Goal: Task Accomplishment & Management: Manage account settings

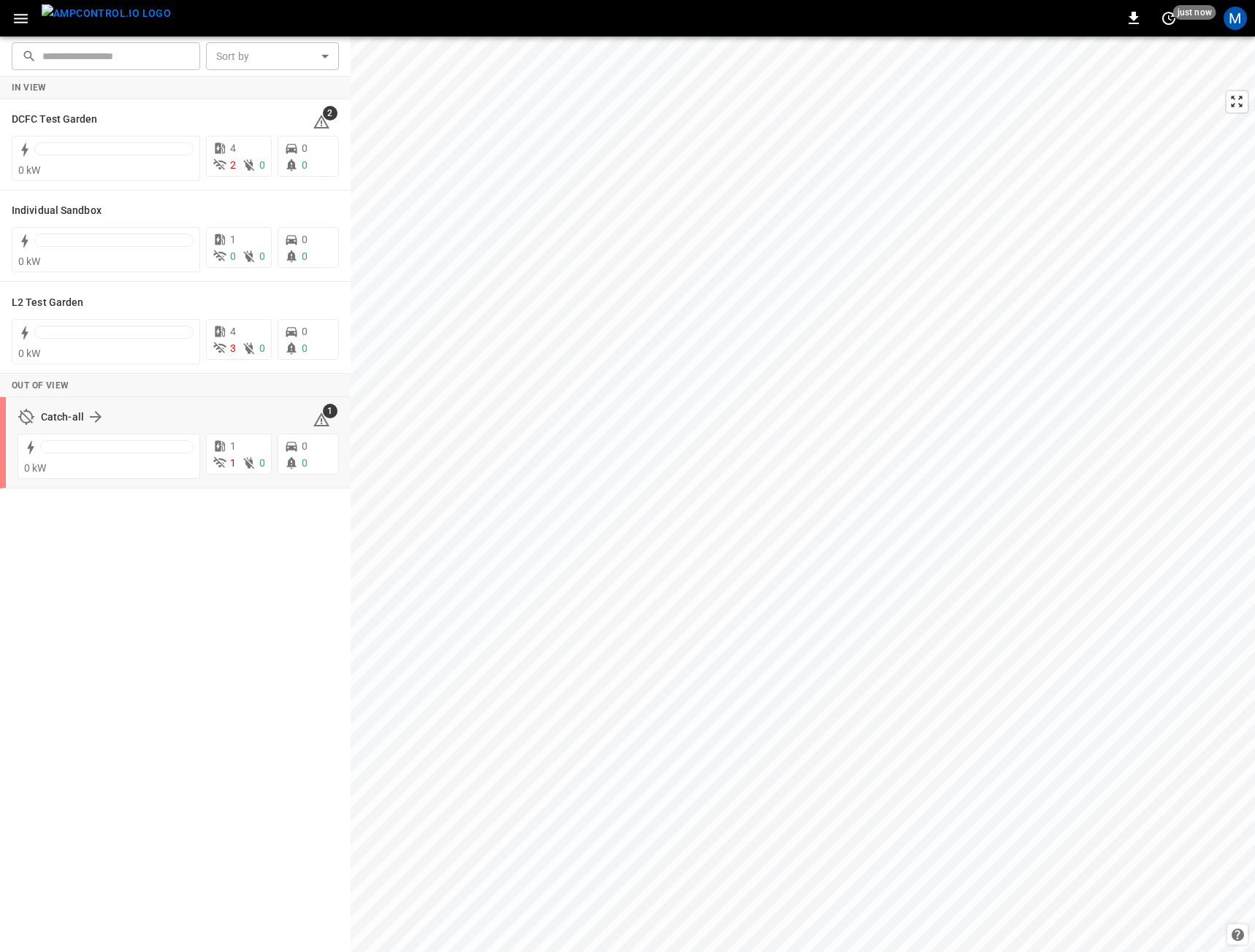
click at [69, 403] on div "Catch-all 1" at bounding box center [178, 417] width 321 height 28
click at [73, 416] on h6 "Catch-all" at bounding box center [63, 417] width 43 height 16
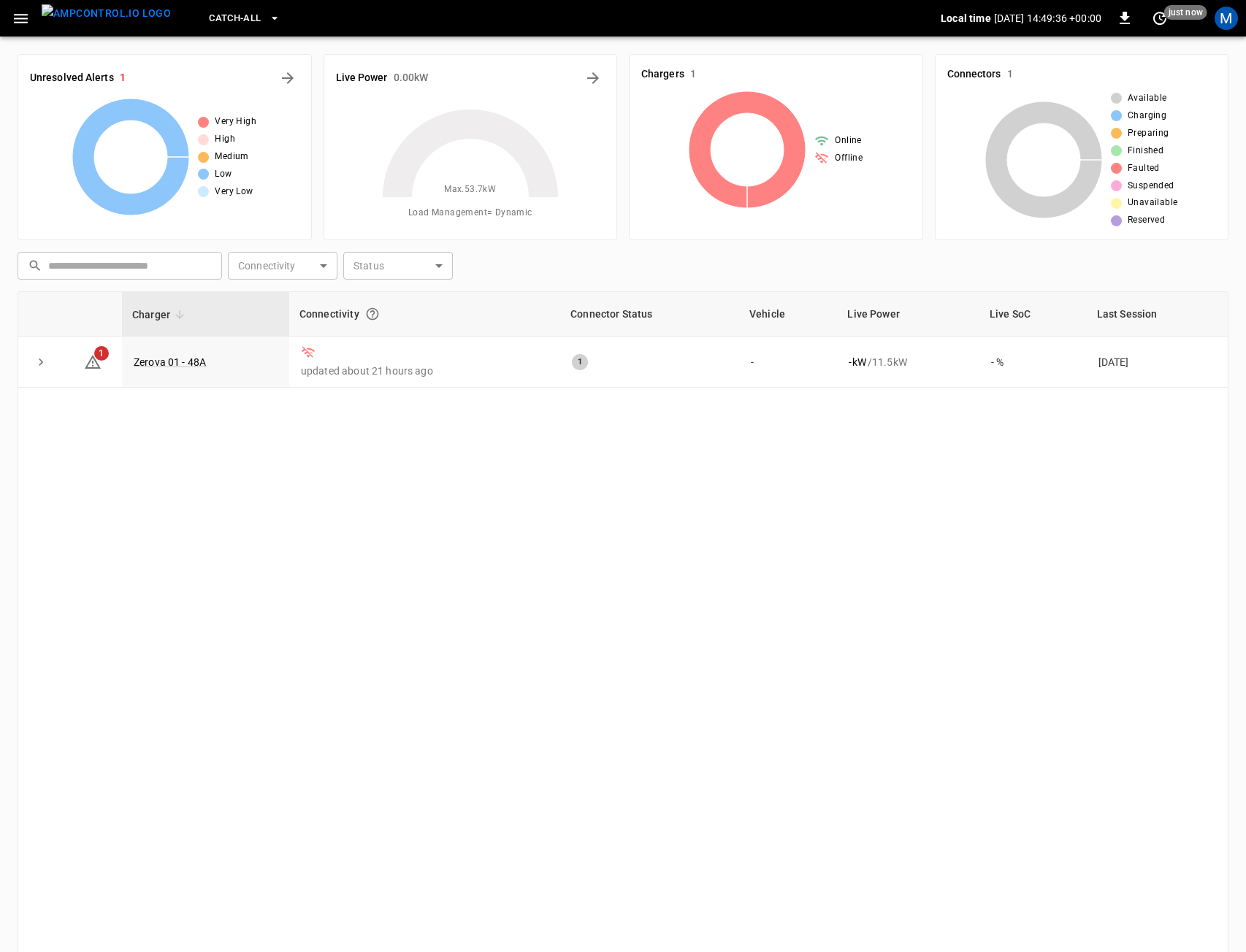
click at [107, 22] on img "menu" at bounding box center [106, 13] width 130 height 18
click at [174, 365] on link "Zerova 01 - 48A" at bounding box center [169, 362] width 78 height 17
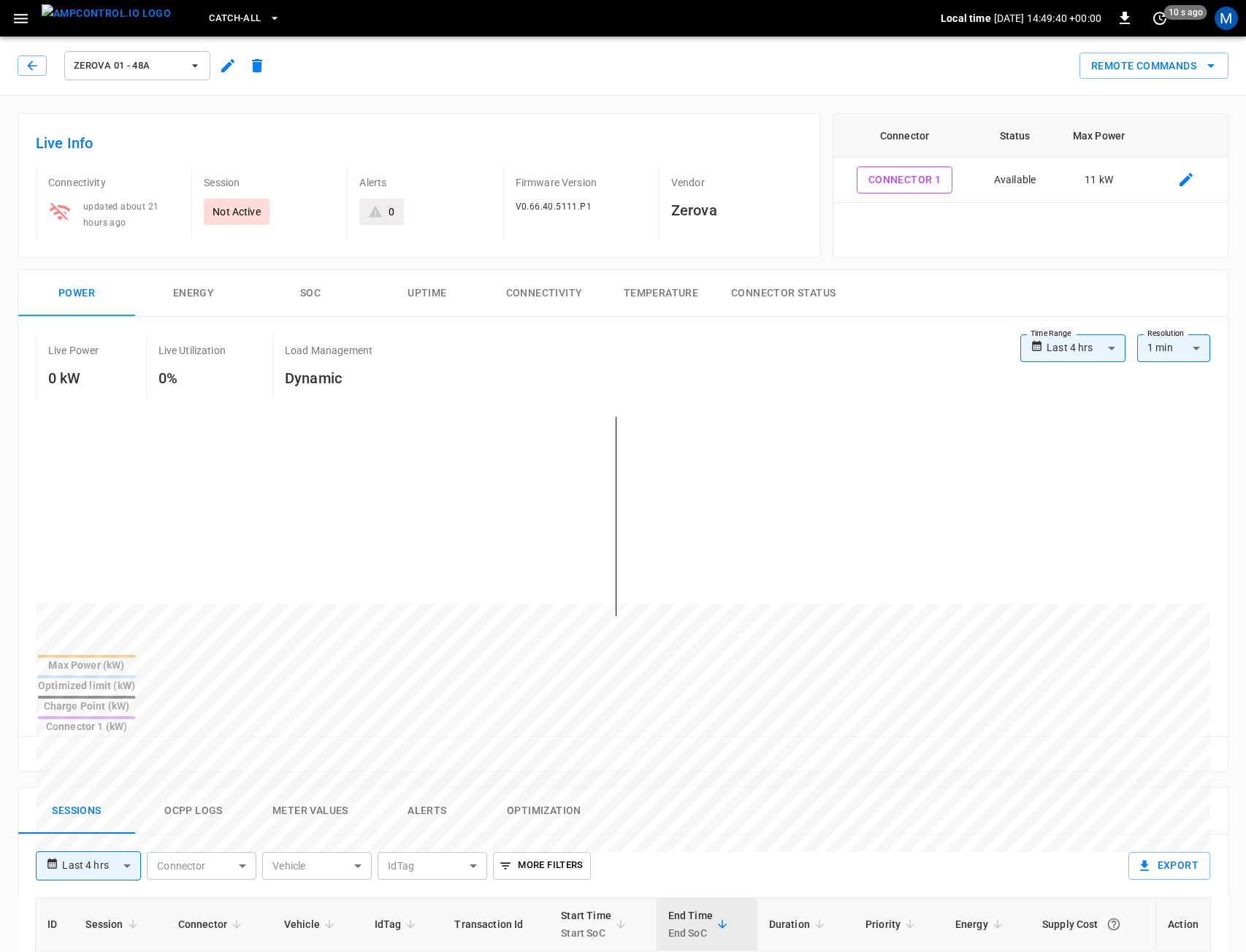
click at [223, 68] on icon "button" at bounding box center [227, 65] width 17 height 17
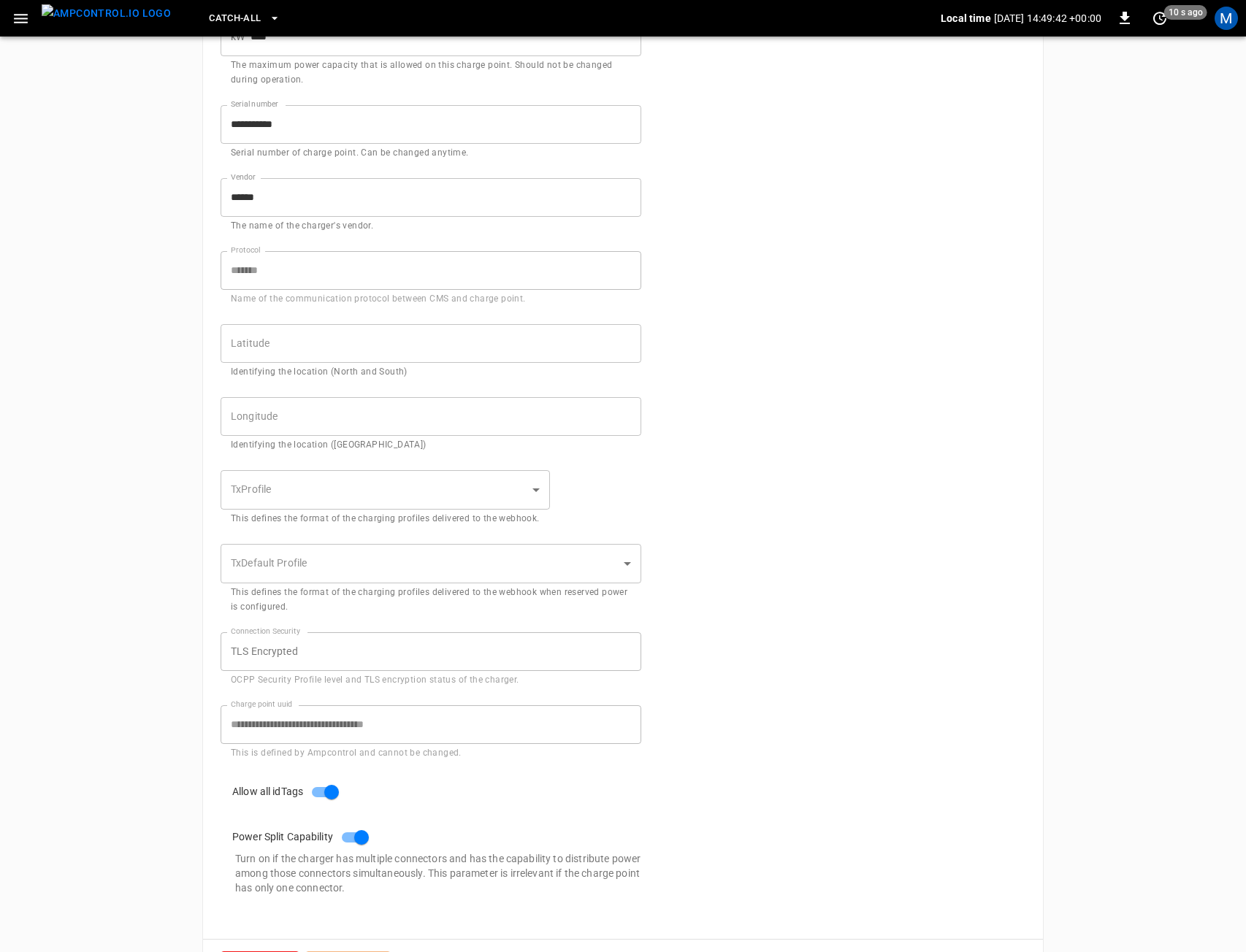
scroll to position [398, 0]
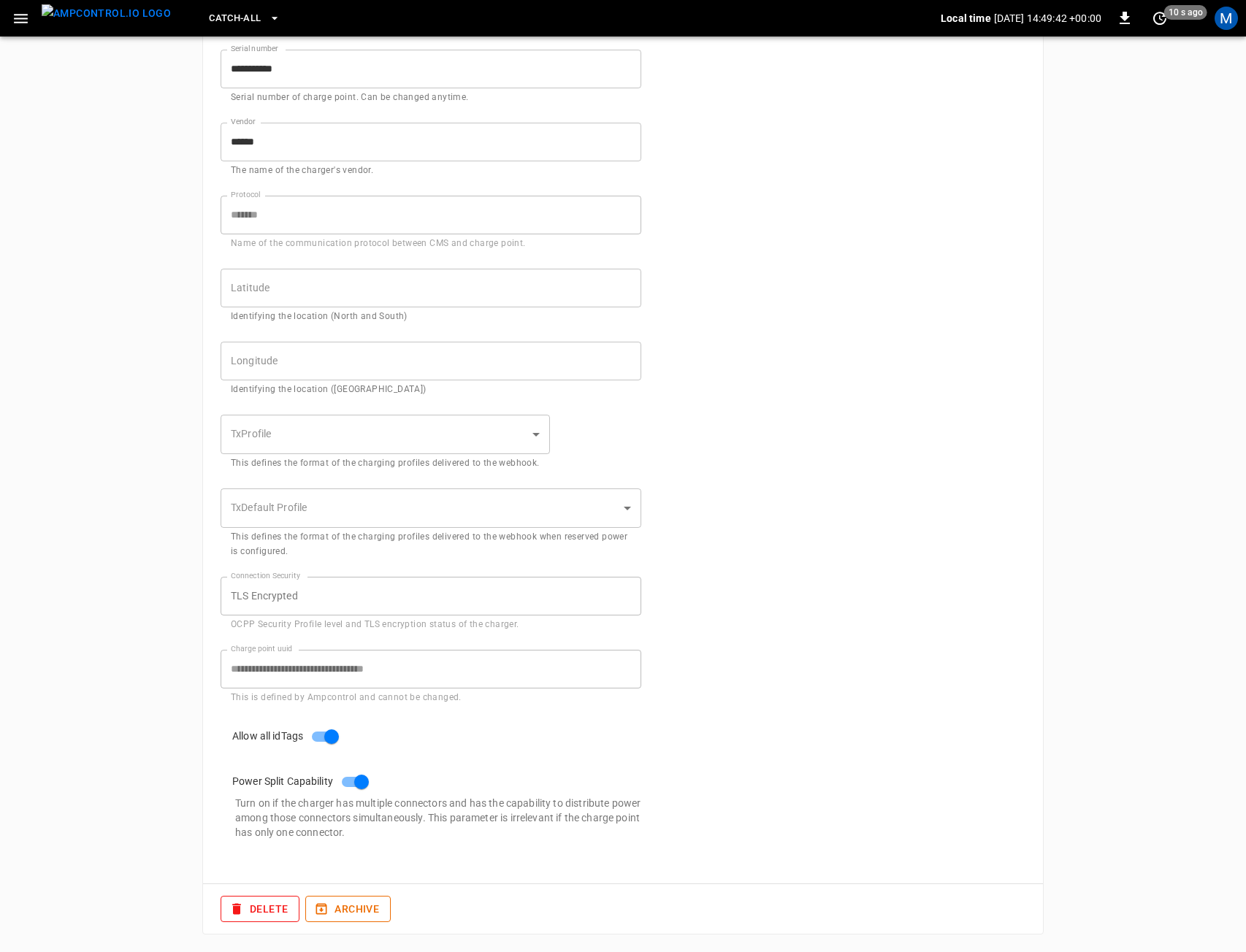
click at [353, 907] on button "Archive" at bounding box center [348, 909] width 85 height 27
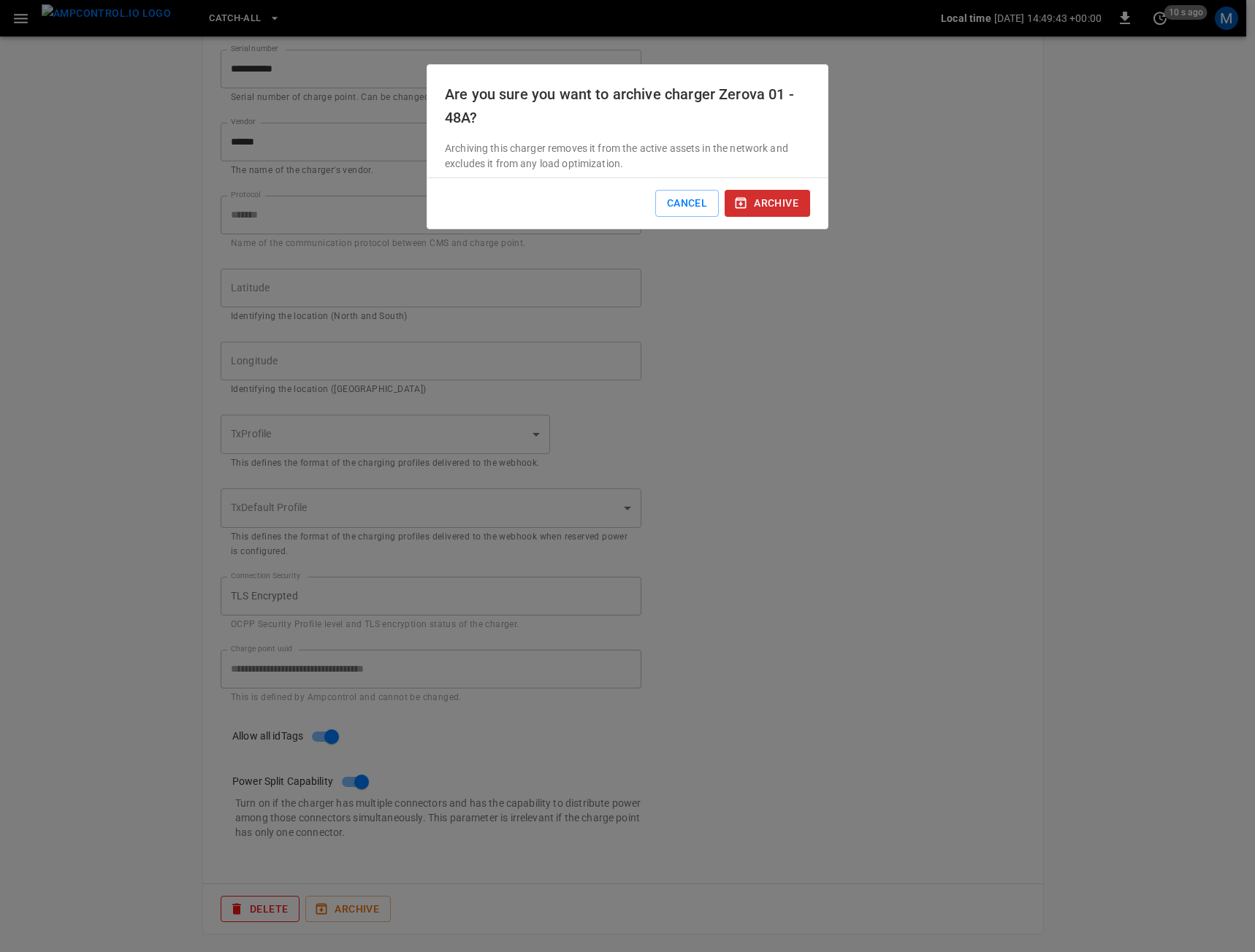
click at [776, 195] on button "archive" at bounding box center [766, 203] width 85 height 27
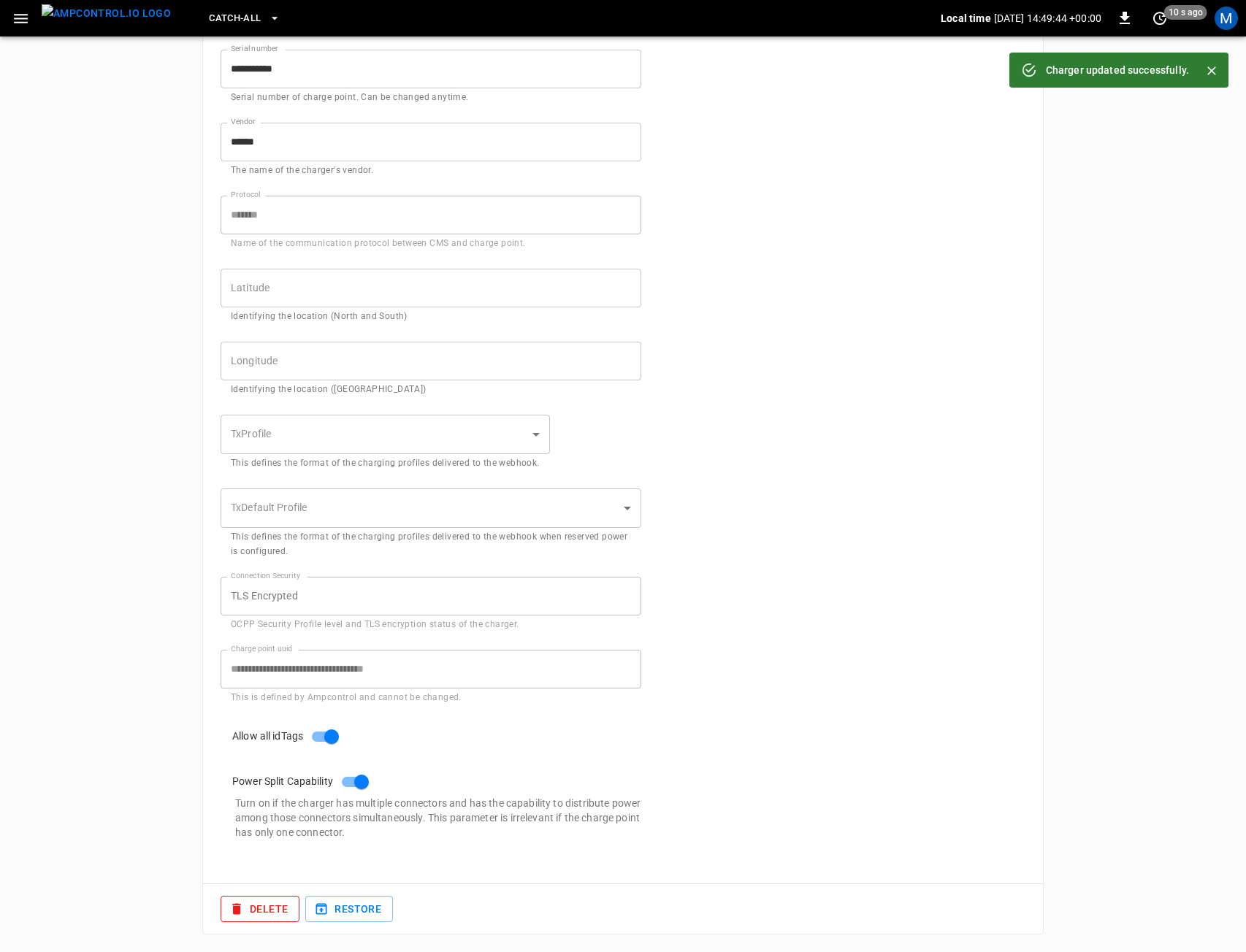
click at [93, 22] on img "menu" at bounding box center [106, 13] width 130 height 18
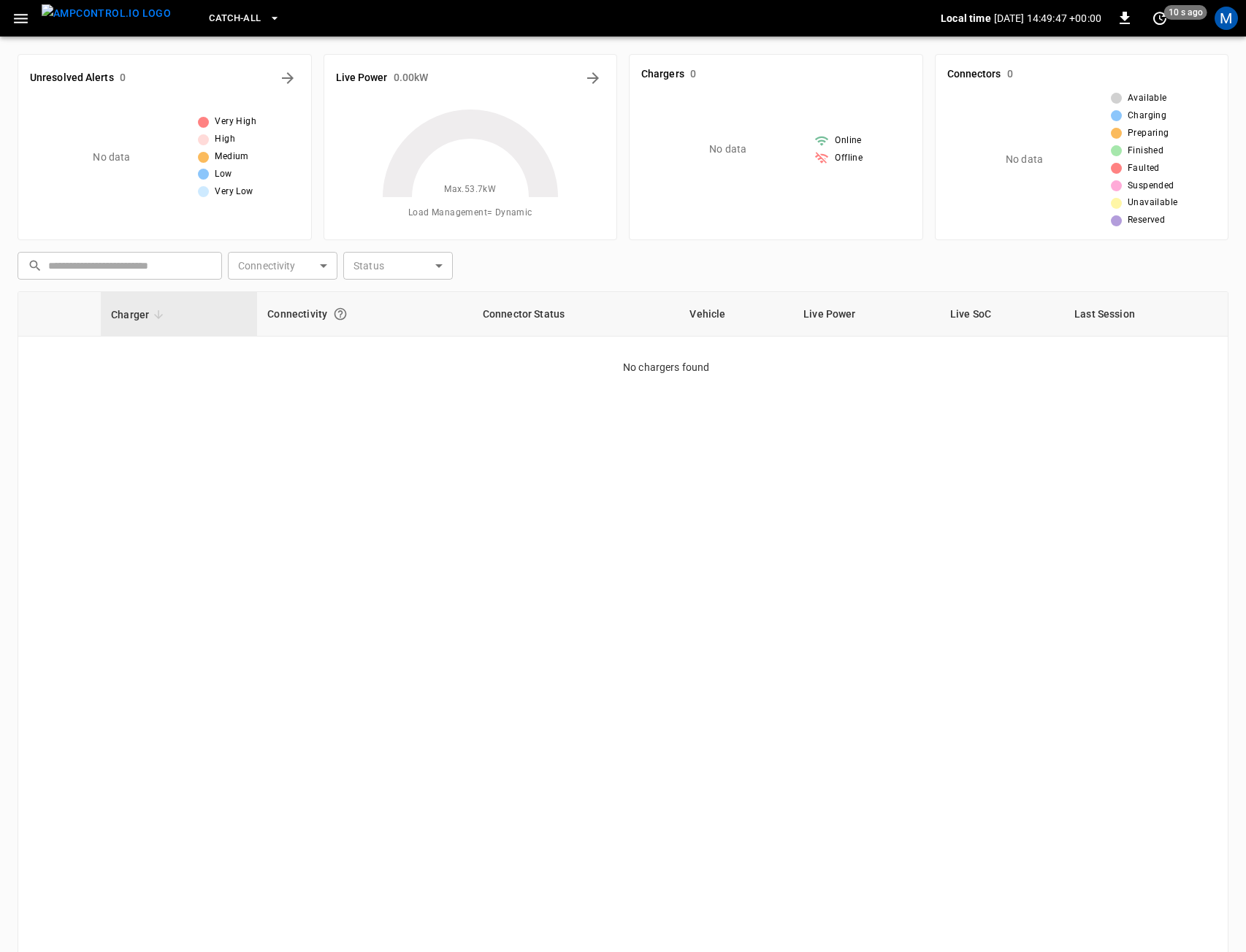
click at [209, 14] on span "Catch-all" at bounding box center [235, 18] width 52 height 17
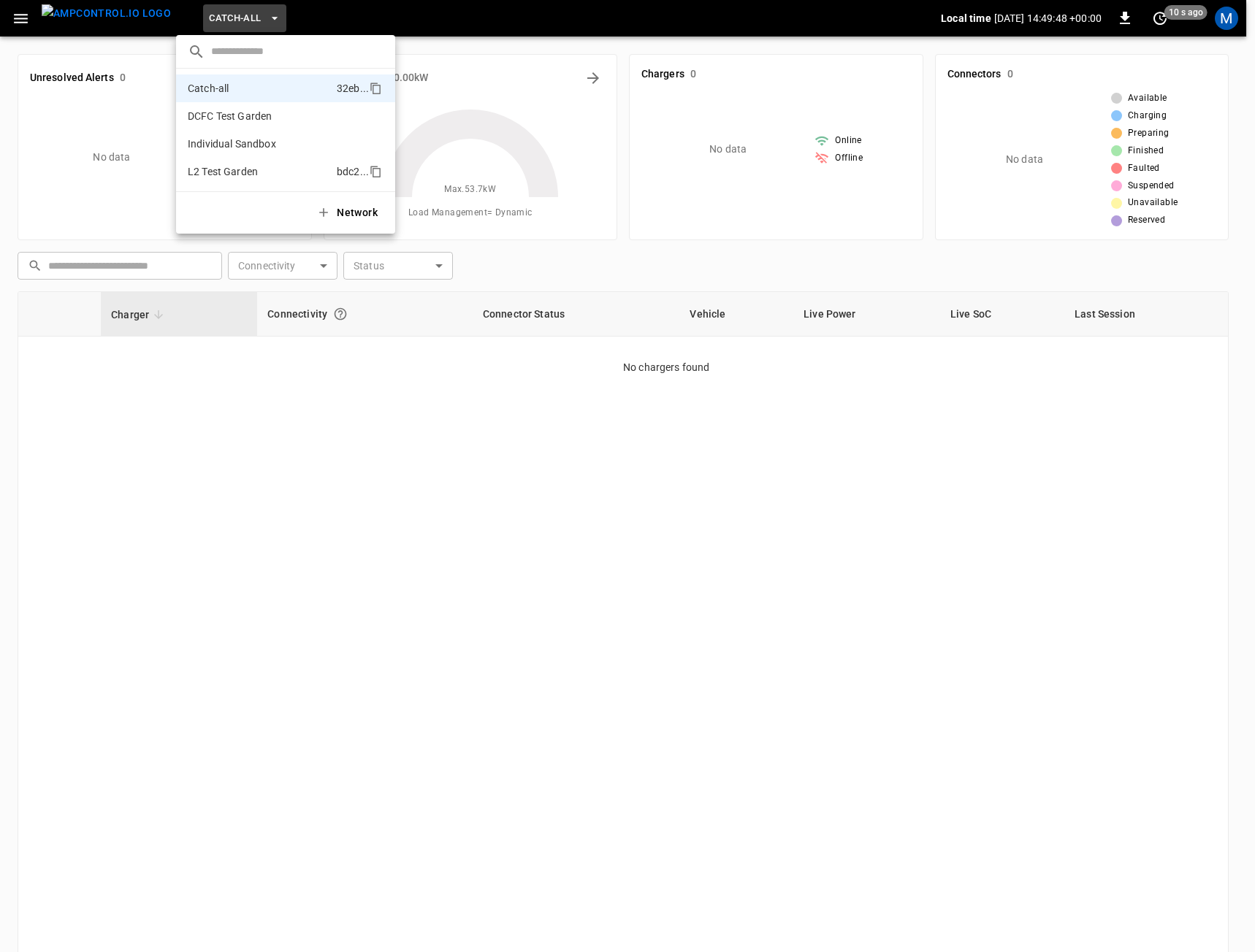
click at [237, 163] on li "L2 Test Garden bdc2 ..." at bounding box center [285, 172] width 219 height 28
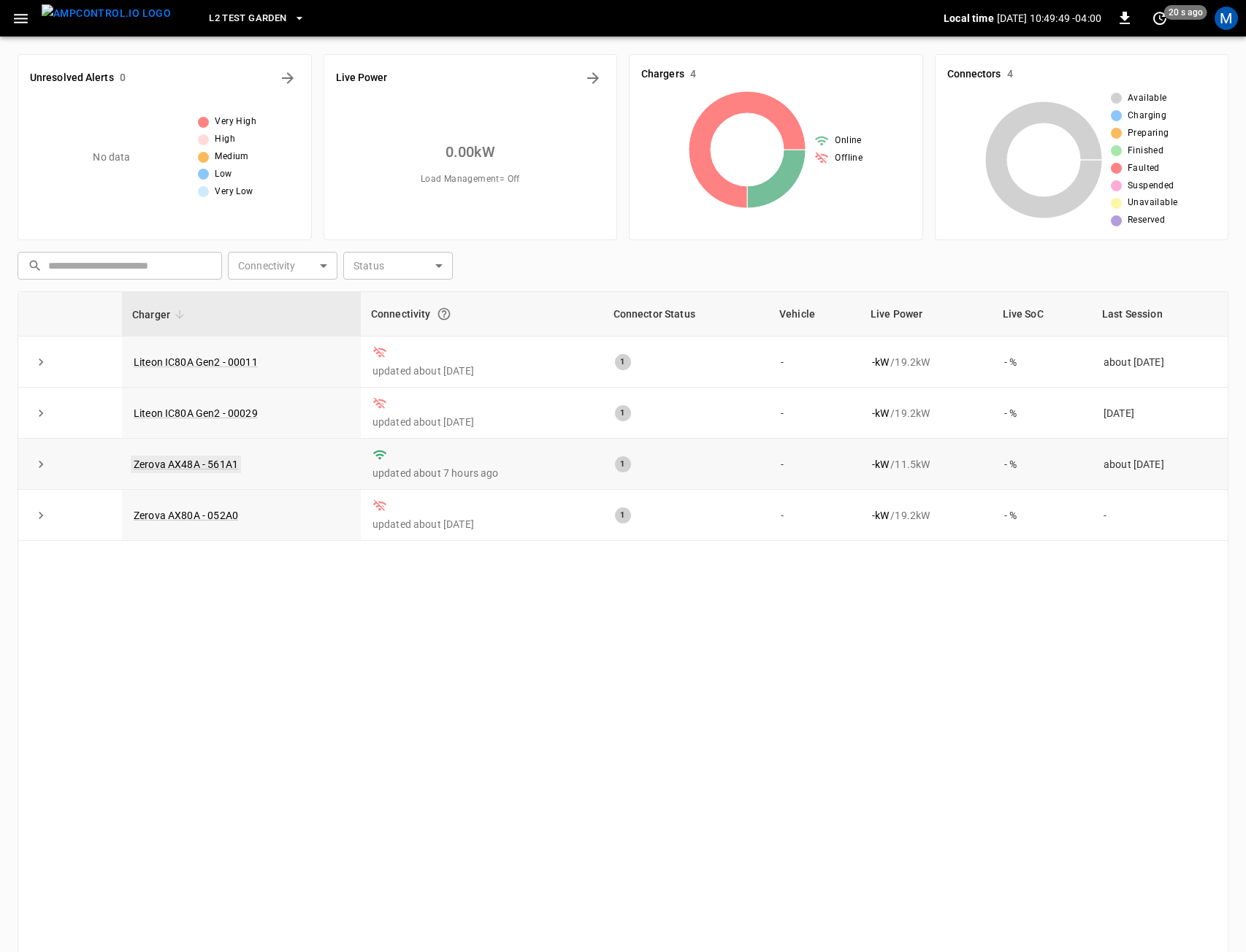
click at [222, 471] on link "Zerova AX48A - 561A1" at bounding box center [186, 464] width 111 height 17
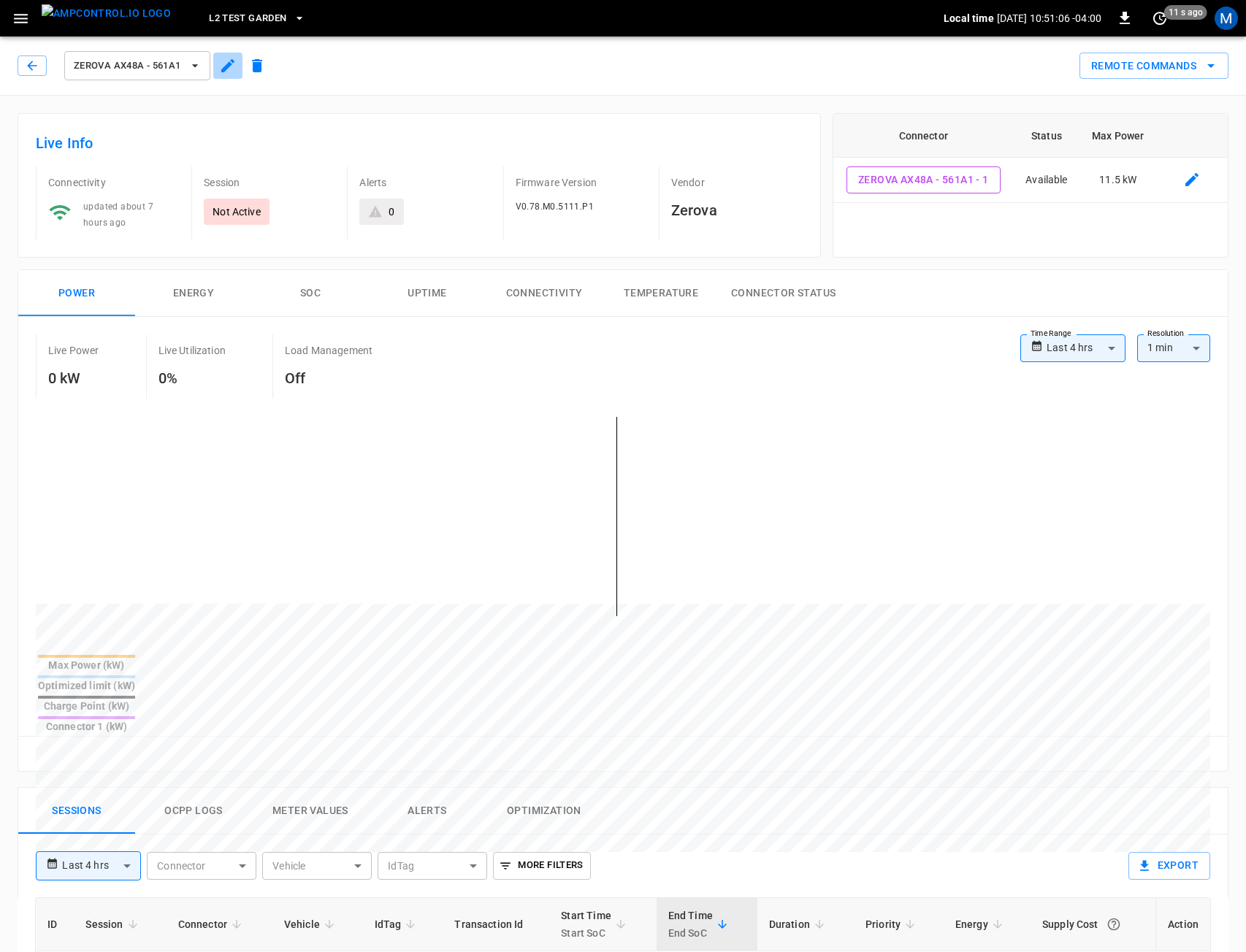
click at [231, 67] on icon "button" at bounding box center [227, 65] width 17 height 17
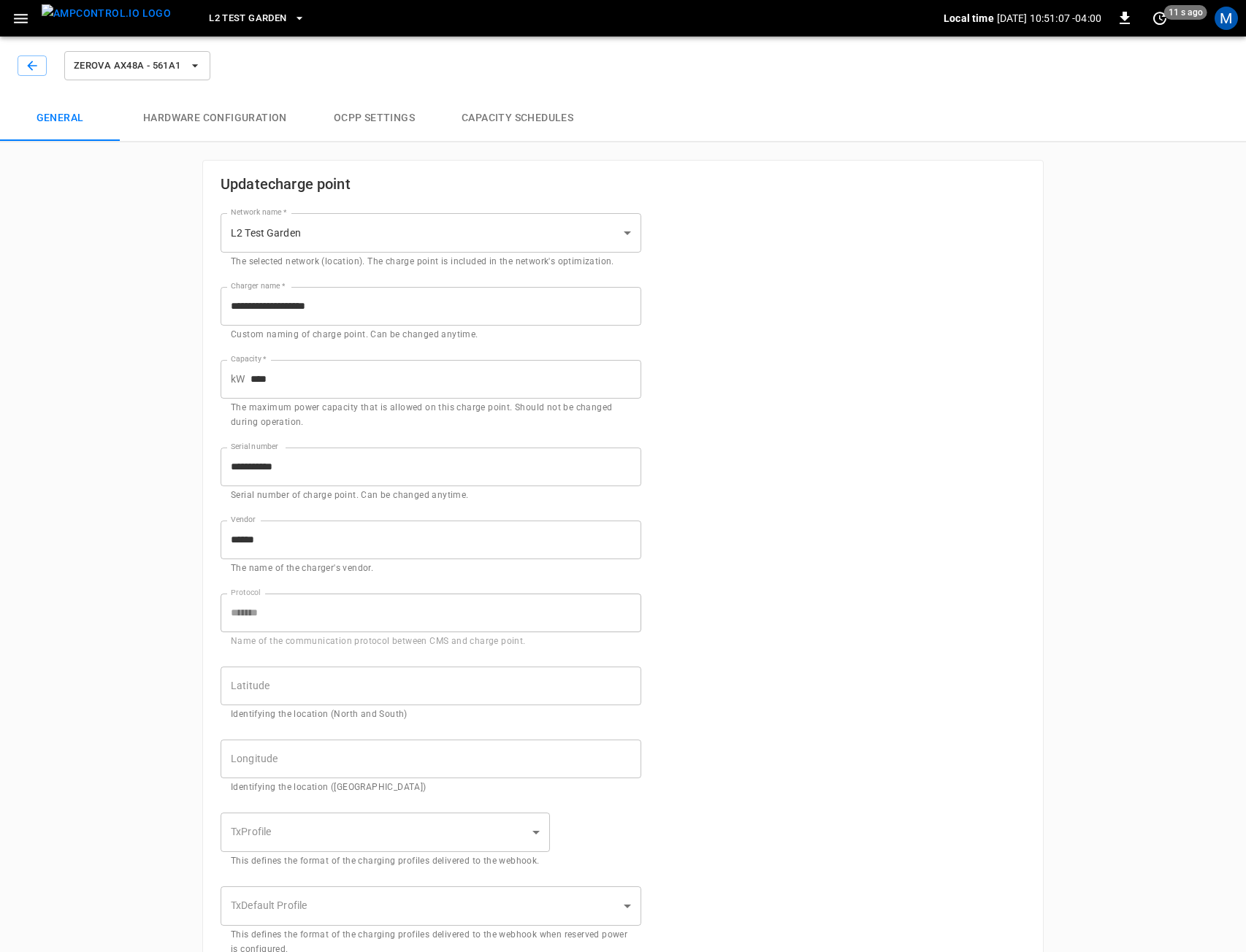
type input "**********"
click at [269, 118] on button "Hardware configuration" at bounding box center [215, 118] width 191 height 47
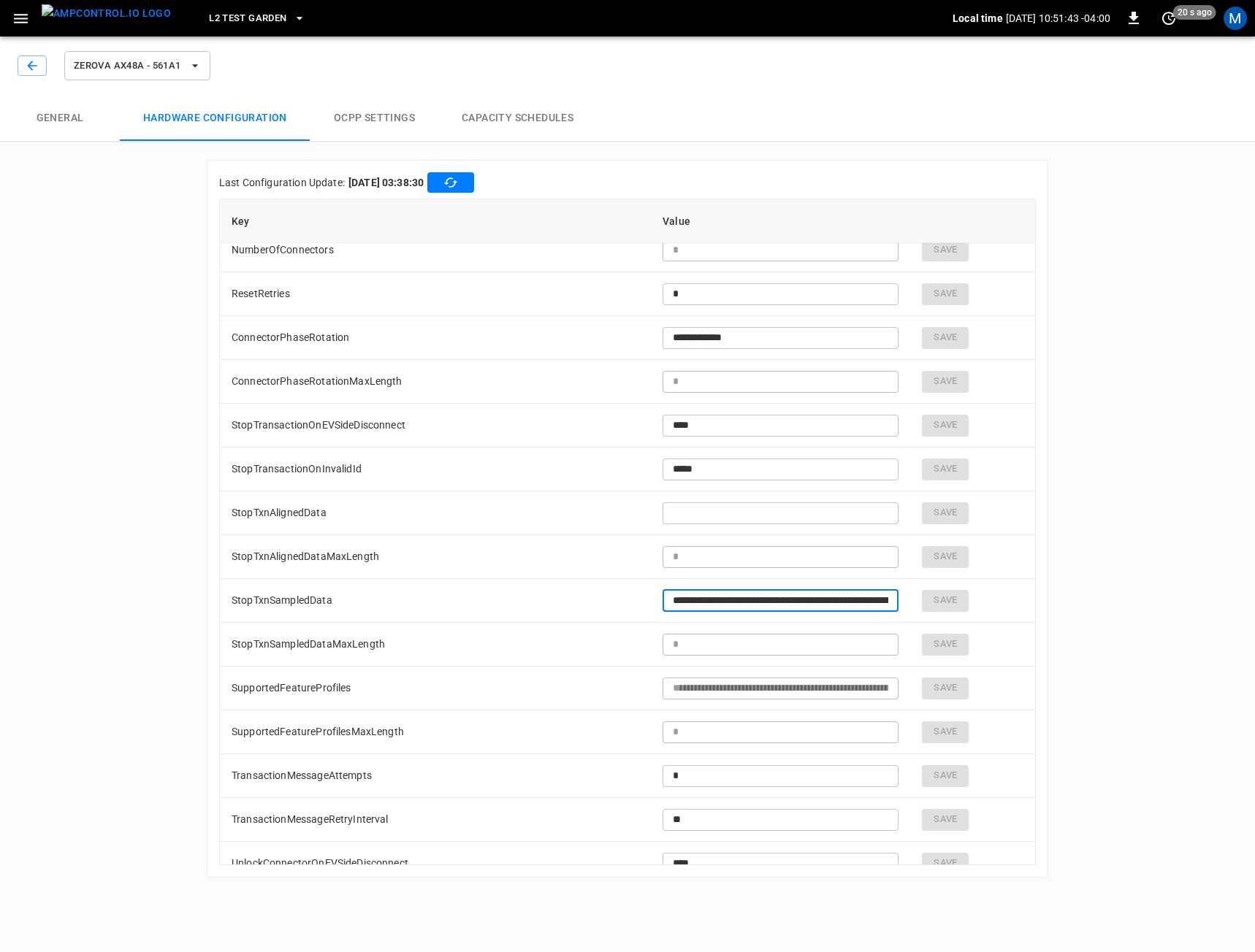
scroll to position [0, 113]
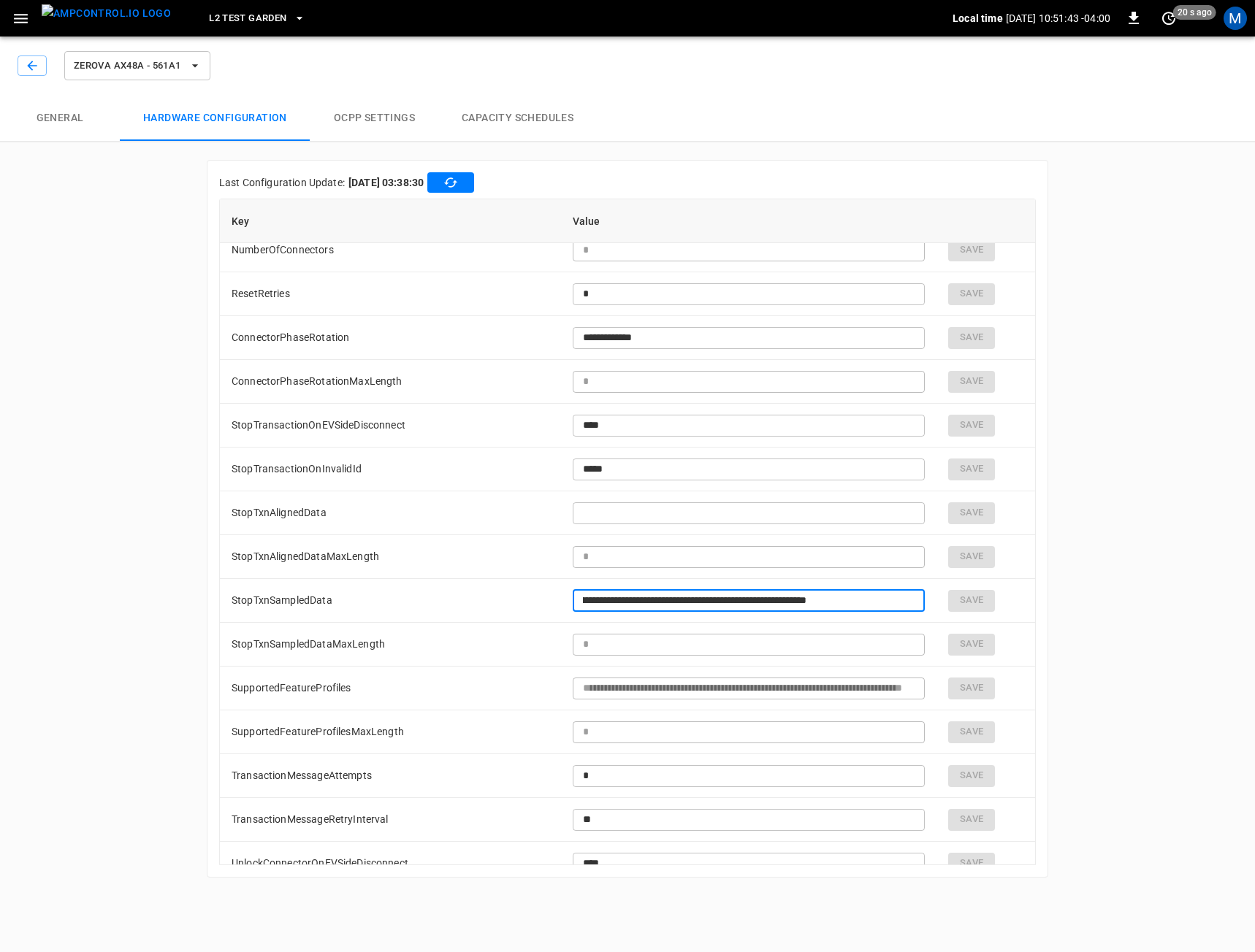
drag, startPoint x: 660, startPoint y: 604, endPoint x: 1451, endPoint y: 639, distance: 791.8
click at [1254, 639] on html "**********" at bounding box center [628, 448] width 1255 height 895
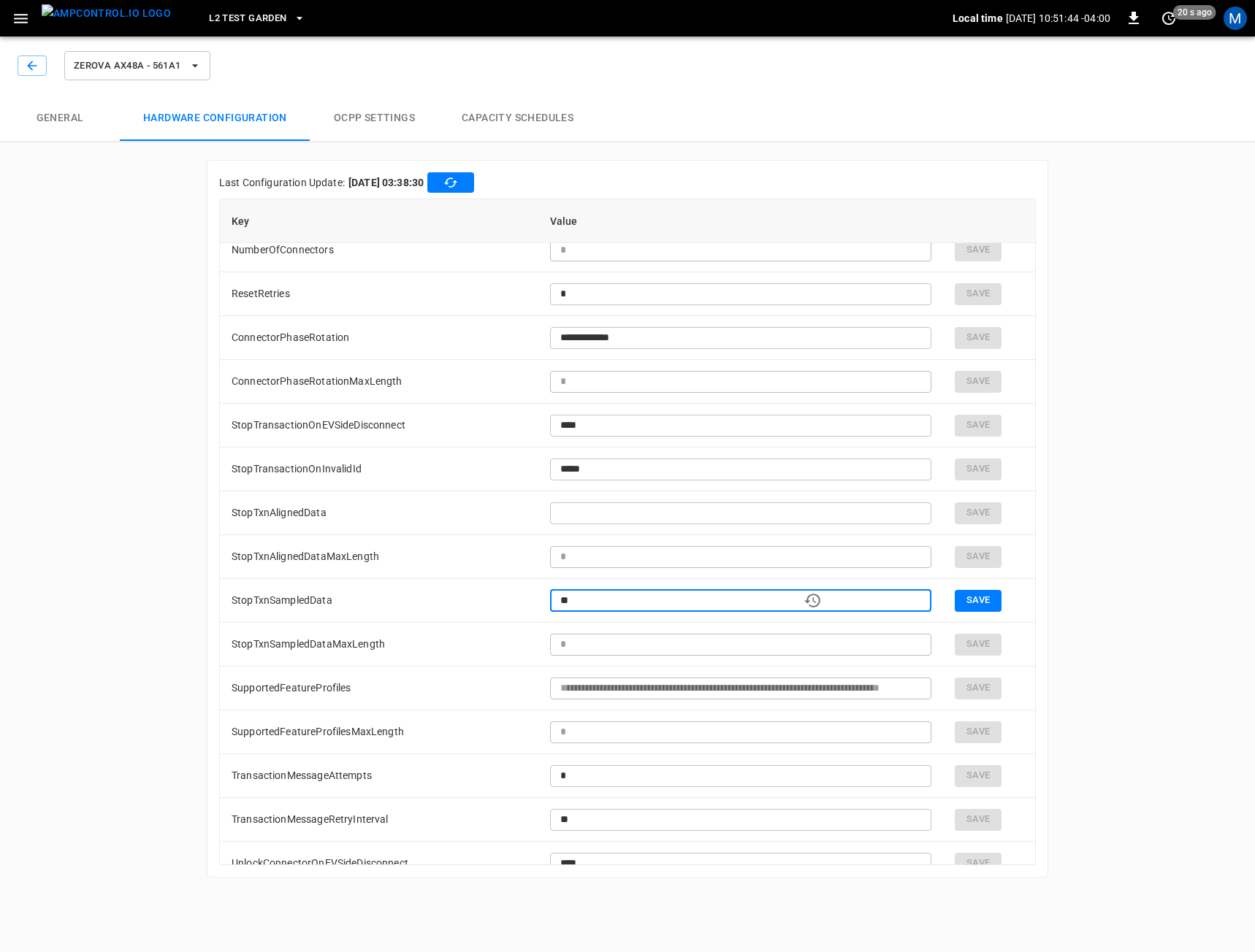
scroll to position [0, 0]
type input "****"
click at [954, 596] on button "Save" at bounding box center [977, 601] width 47 height 22
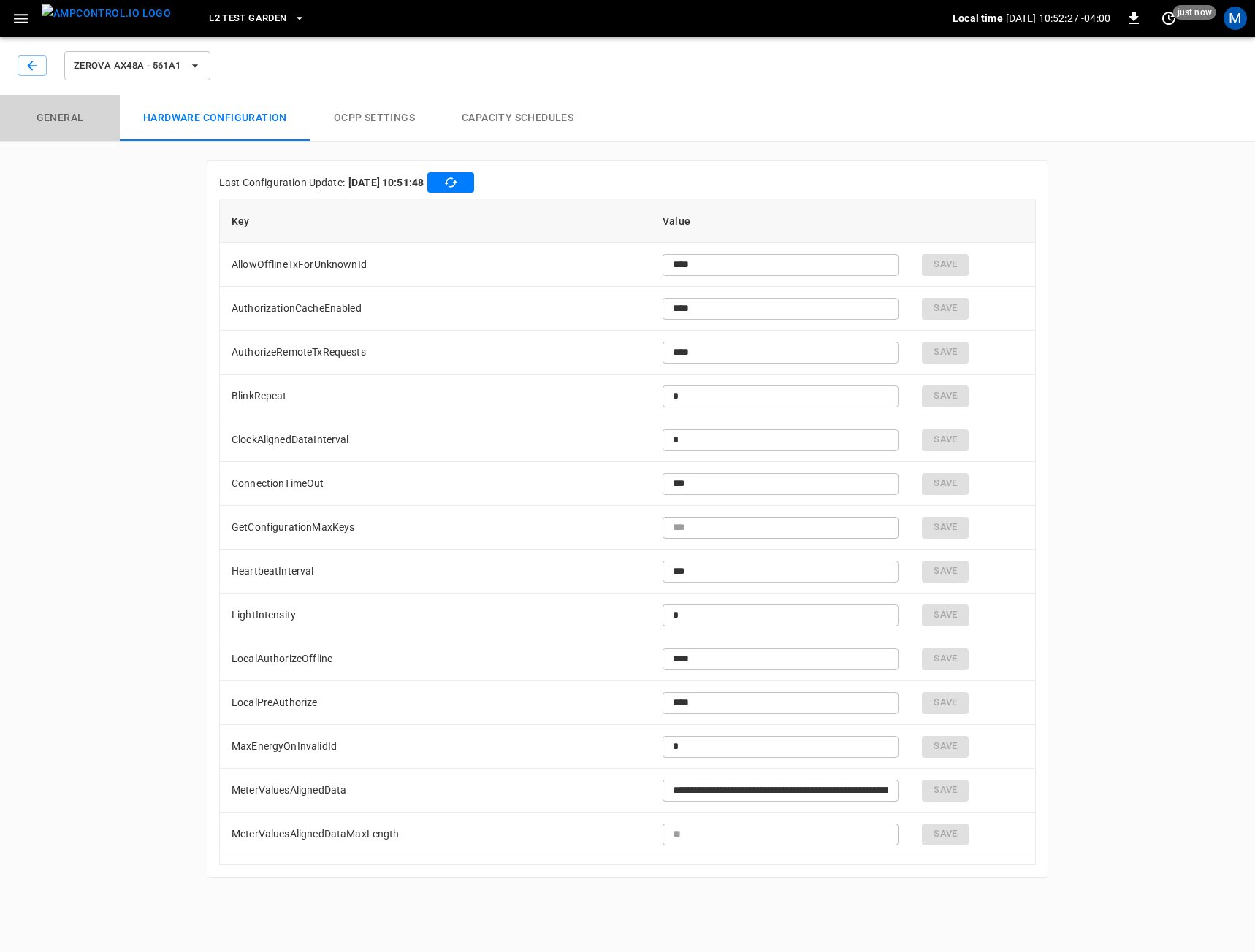
click at [13, 140] on button "General" at bounding box center [59, 118] width 120 height 47
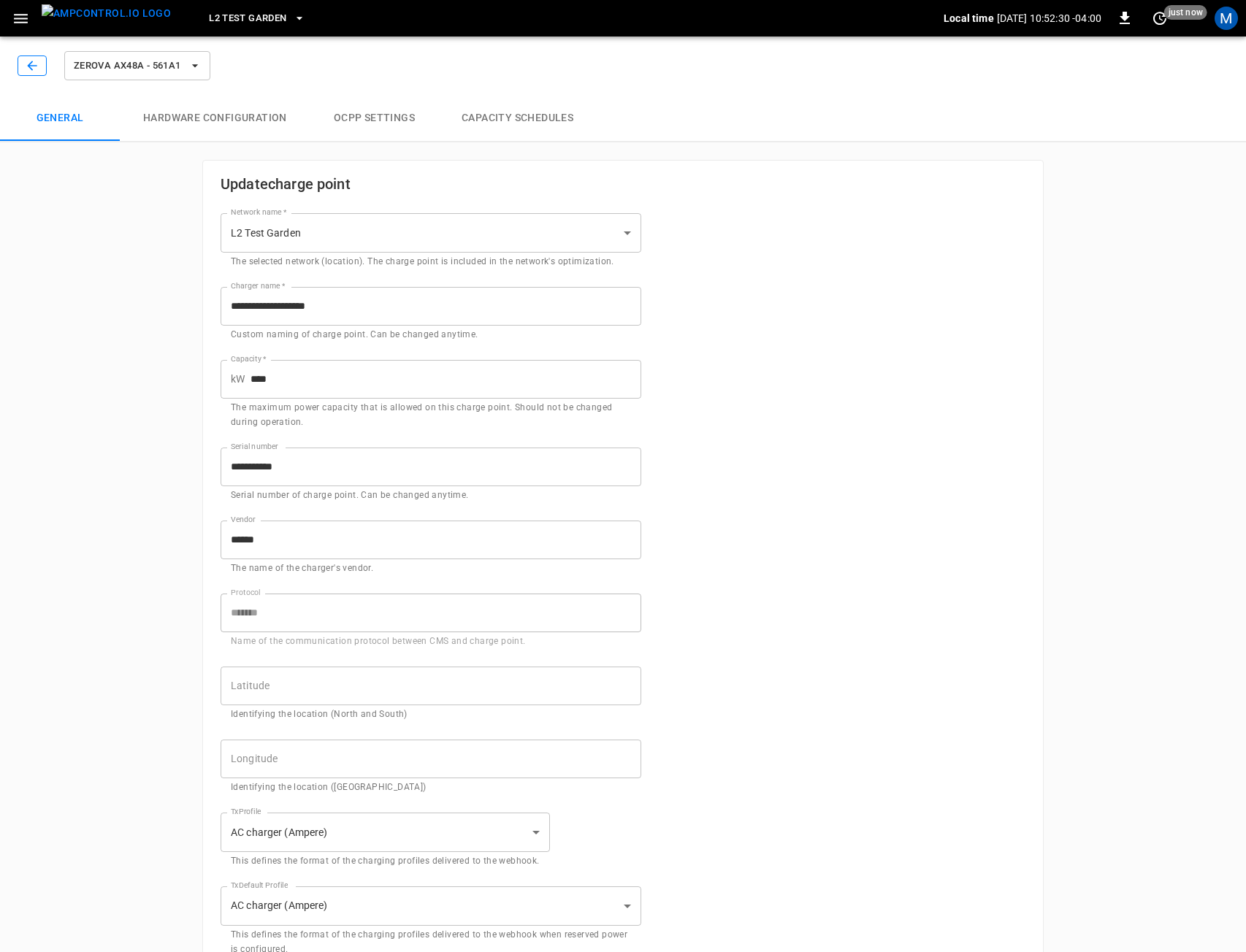
click at [36, 65] on icon "button" at bounding box center [32, 66] width 15 height 15
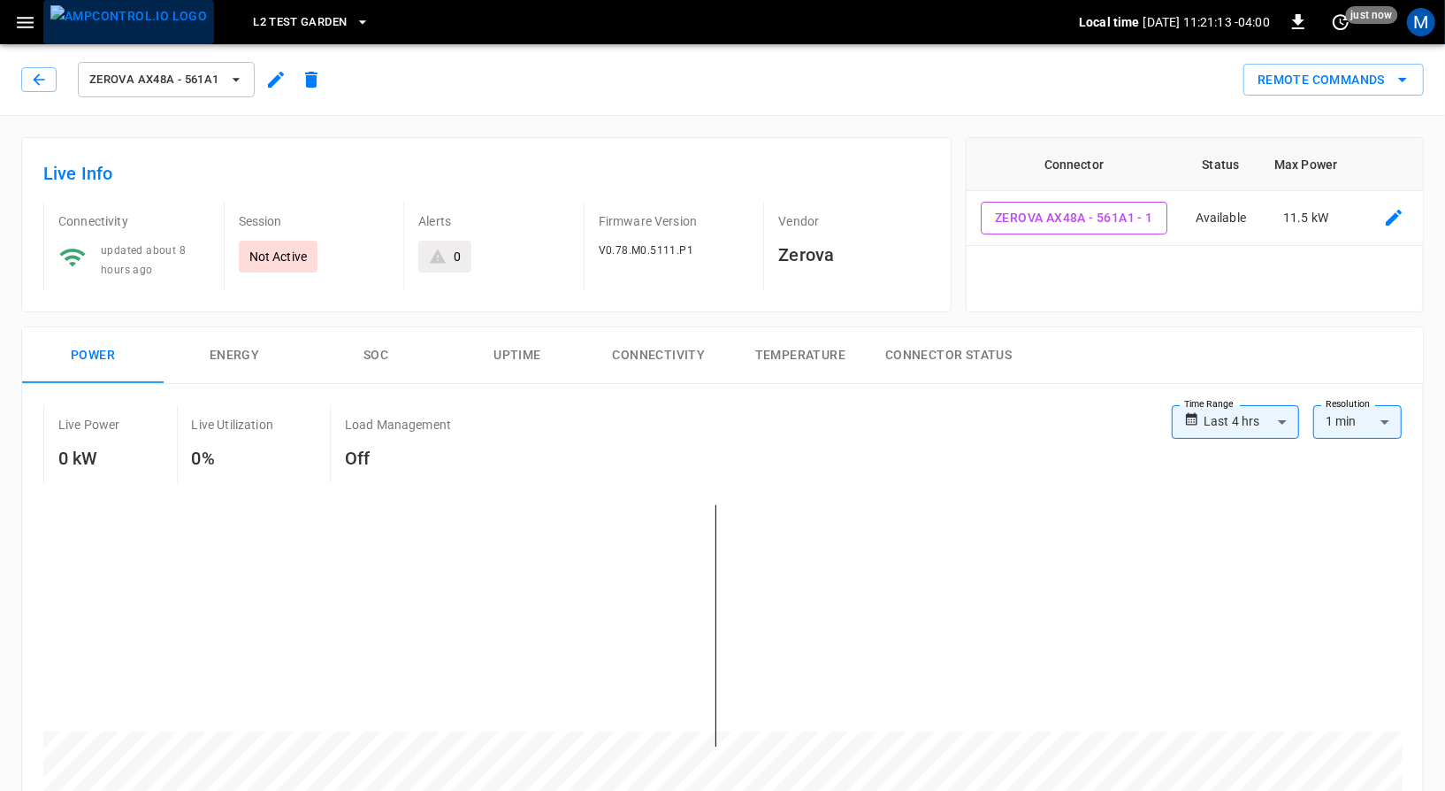
click at [135, 20] on img "menu" at bounding box center [128, 16] width 157 height 22
